Goal: Information Seeking & Learning: Check status

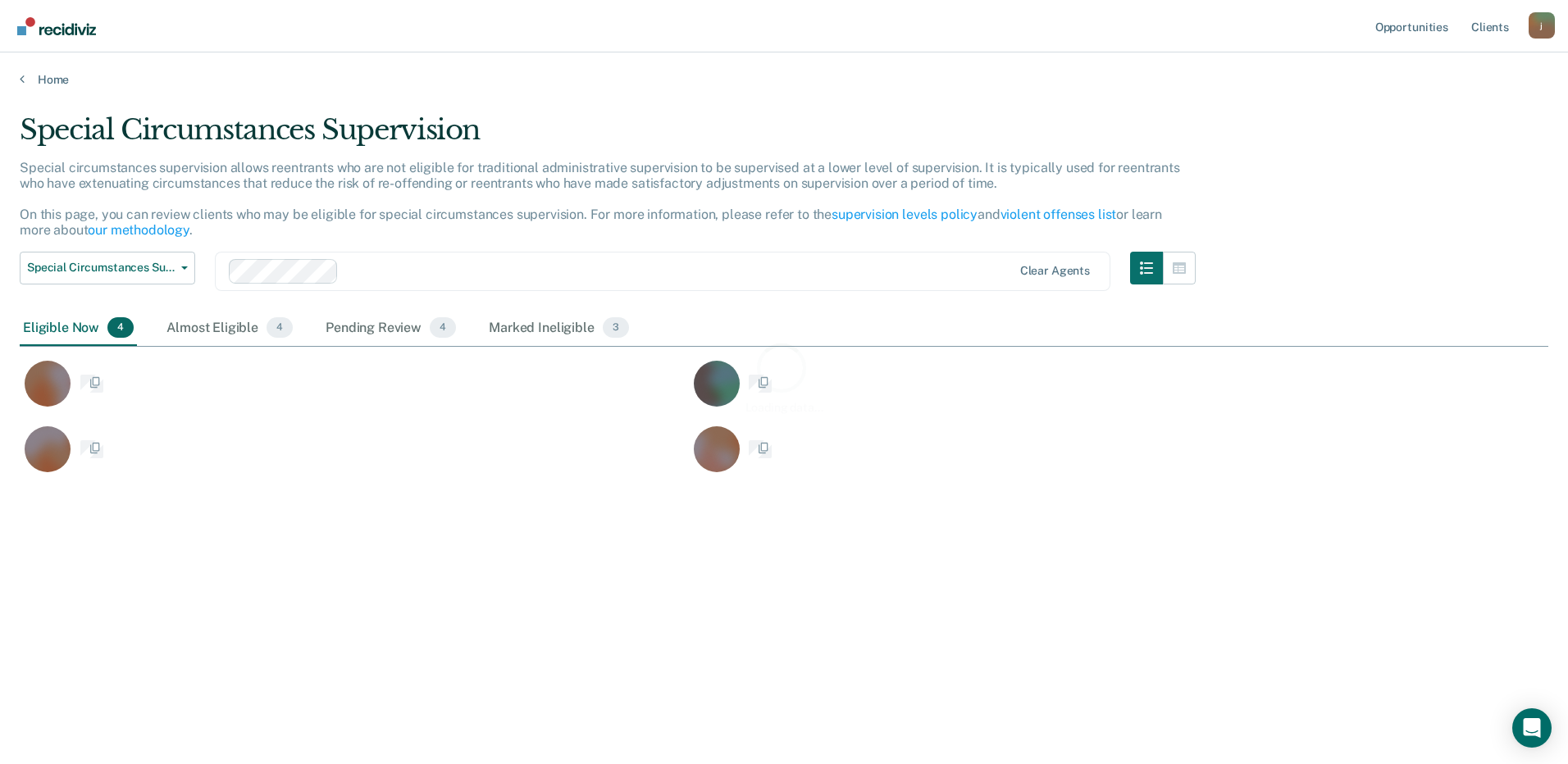
scroll to position [516, 1517]
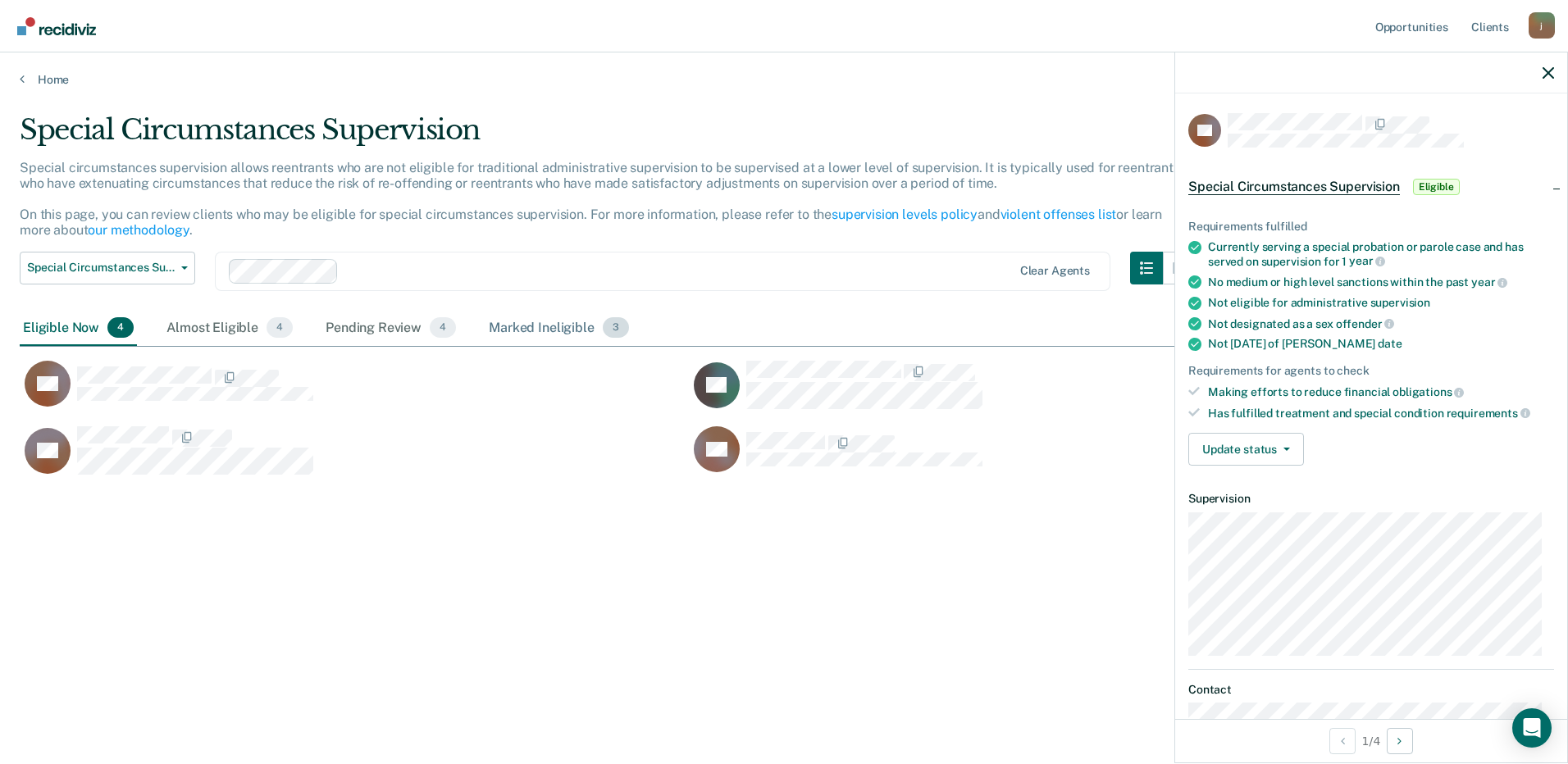
click at [516, 327] on div "Marked Ineligible 3" at bounding box center [559, 328] width 147 height 36
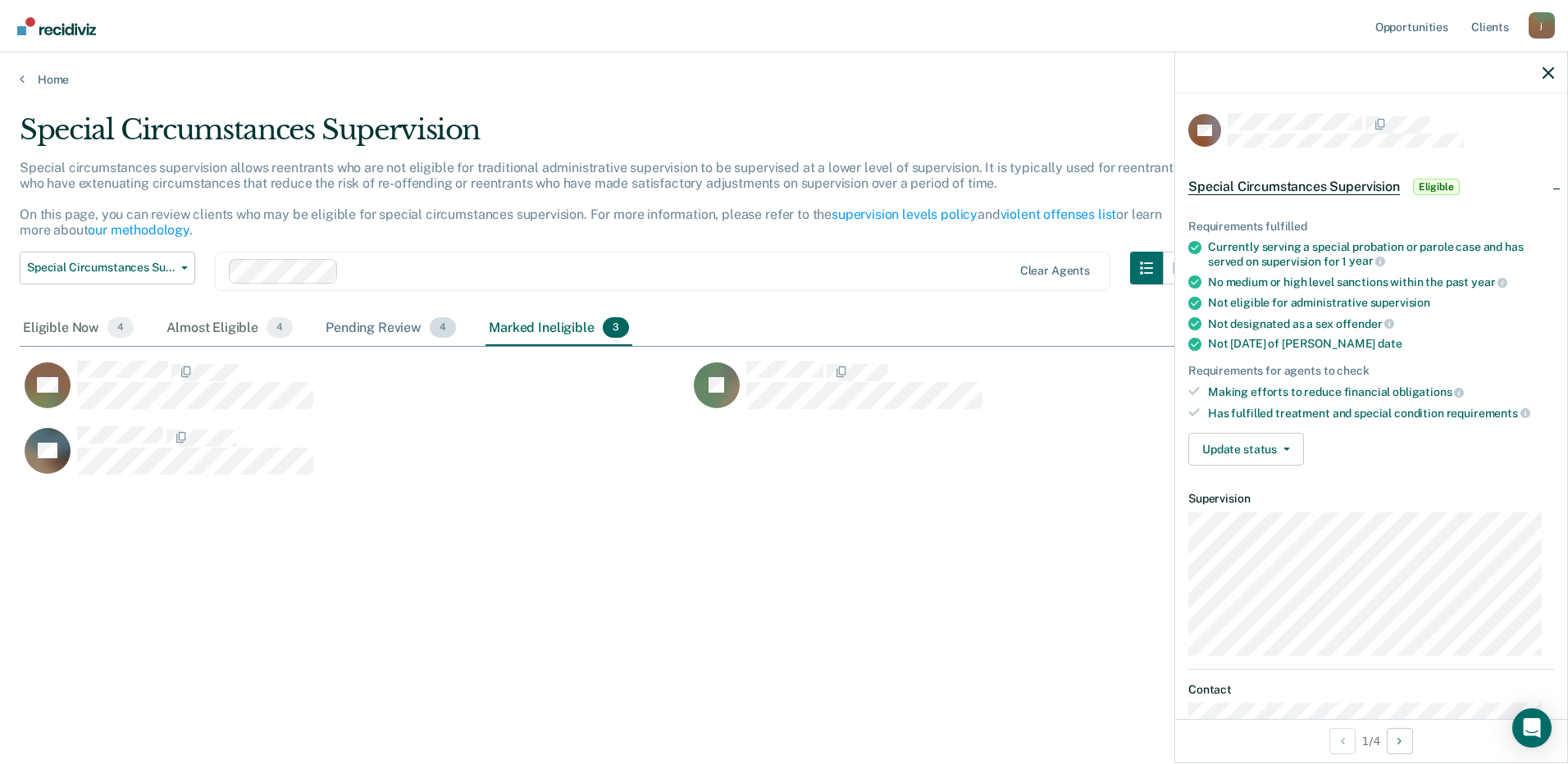
click at [379, 329] on div "Pending Review 4" at bounding box center [390, 328] width 137 height 36
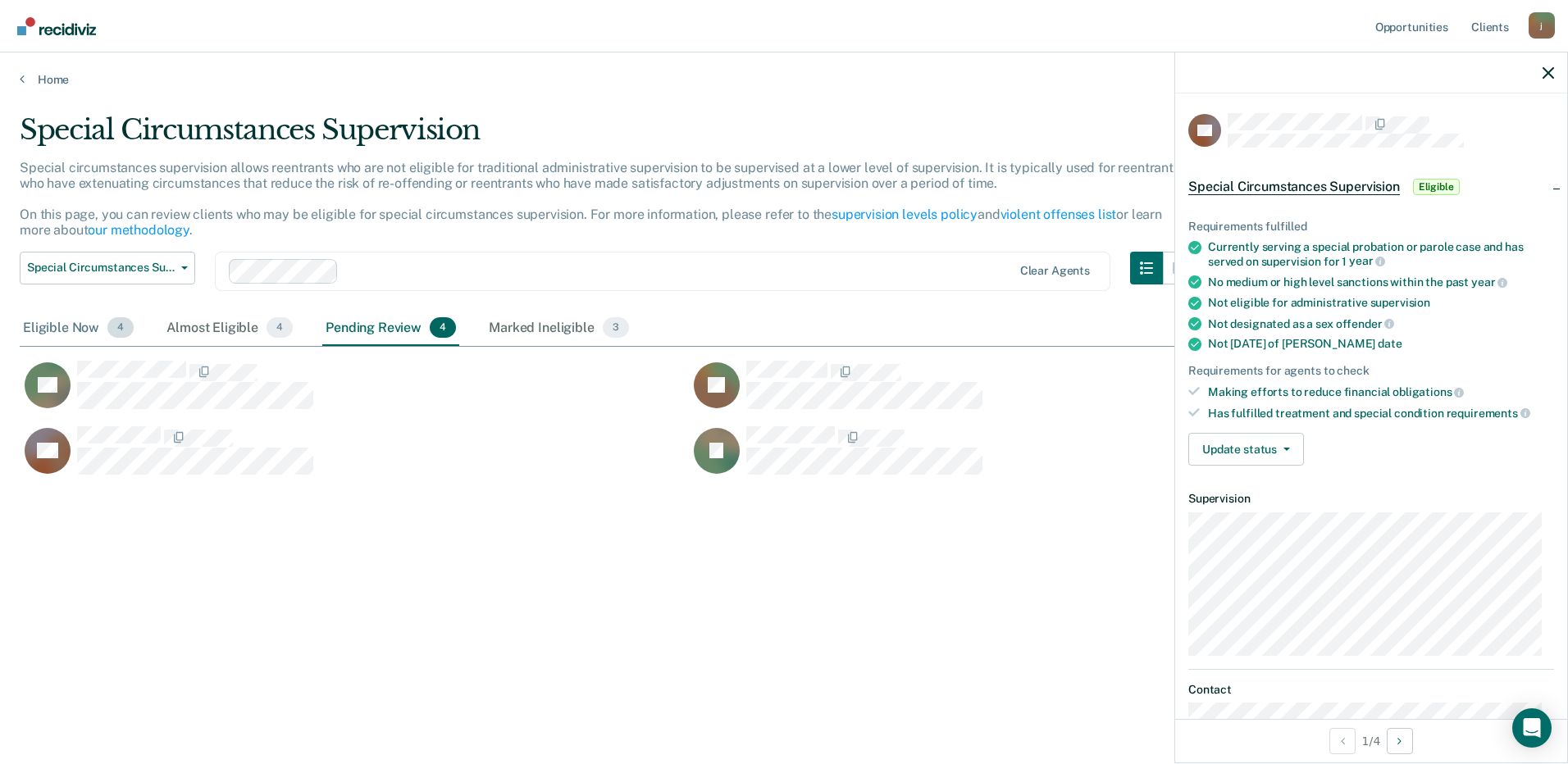
click at [49, 328] on div "Eligible Now 4" at bounding box center [78, 328] width 117 height 36
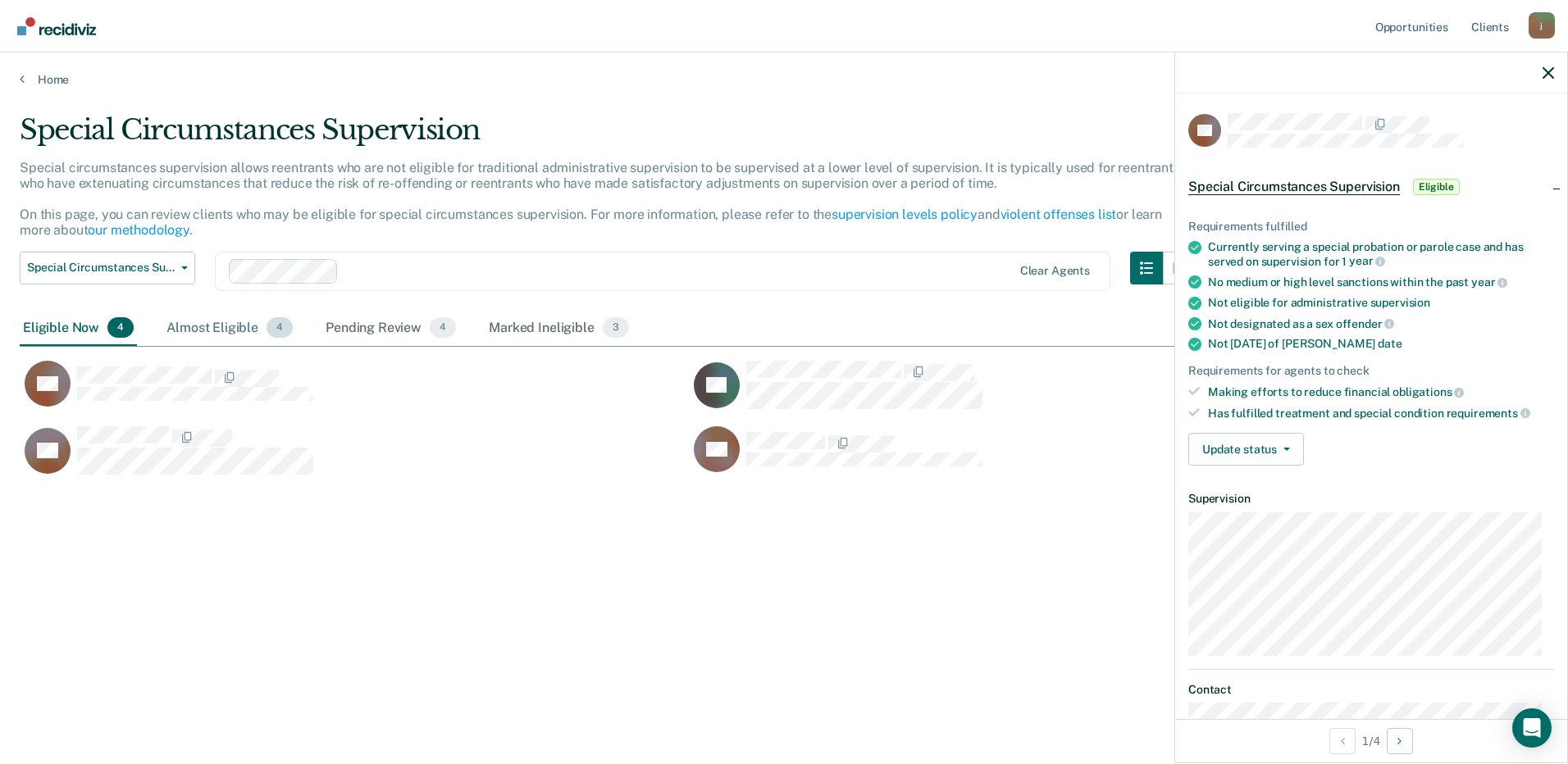
click at [204, 324] on div "Almost Eligible 4" at bounding box center [230, 328] width 133 height 36
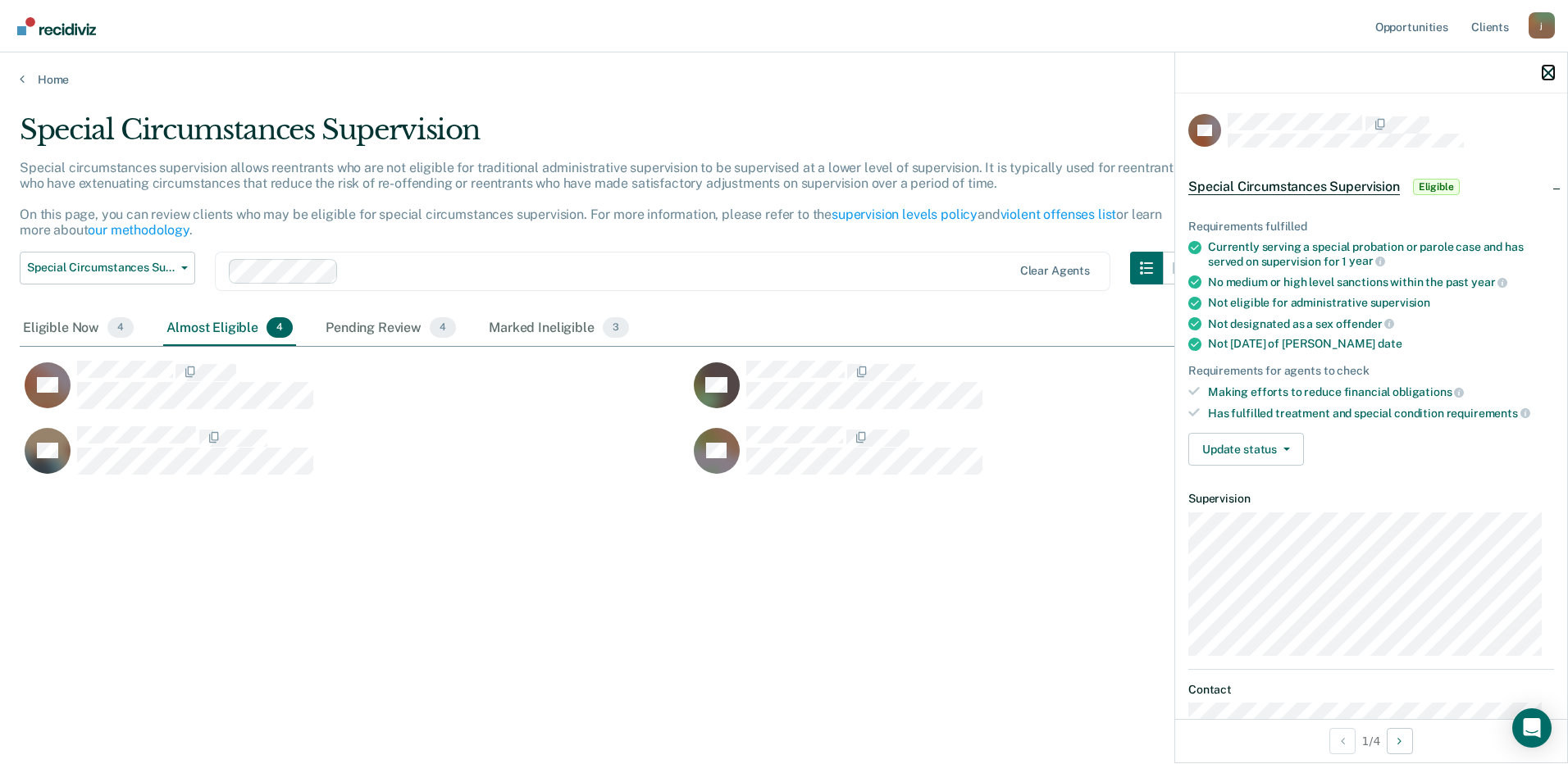
click at [1549, 77] on icon "button" at bounding box center [1548, 73] width 12 height 12
